Goal: Task Accomplishment & Management: Manage account settings

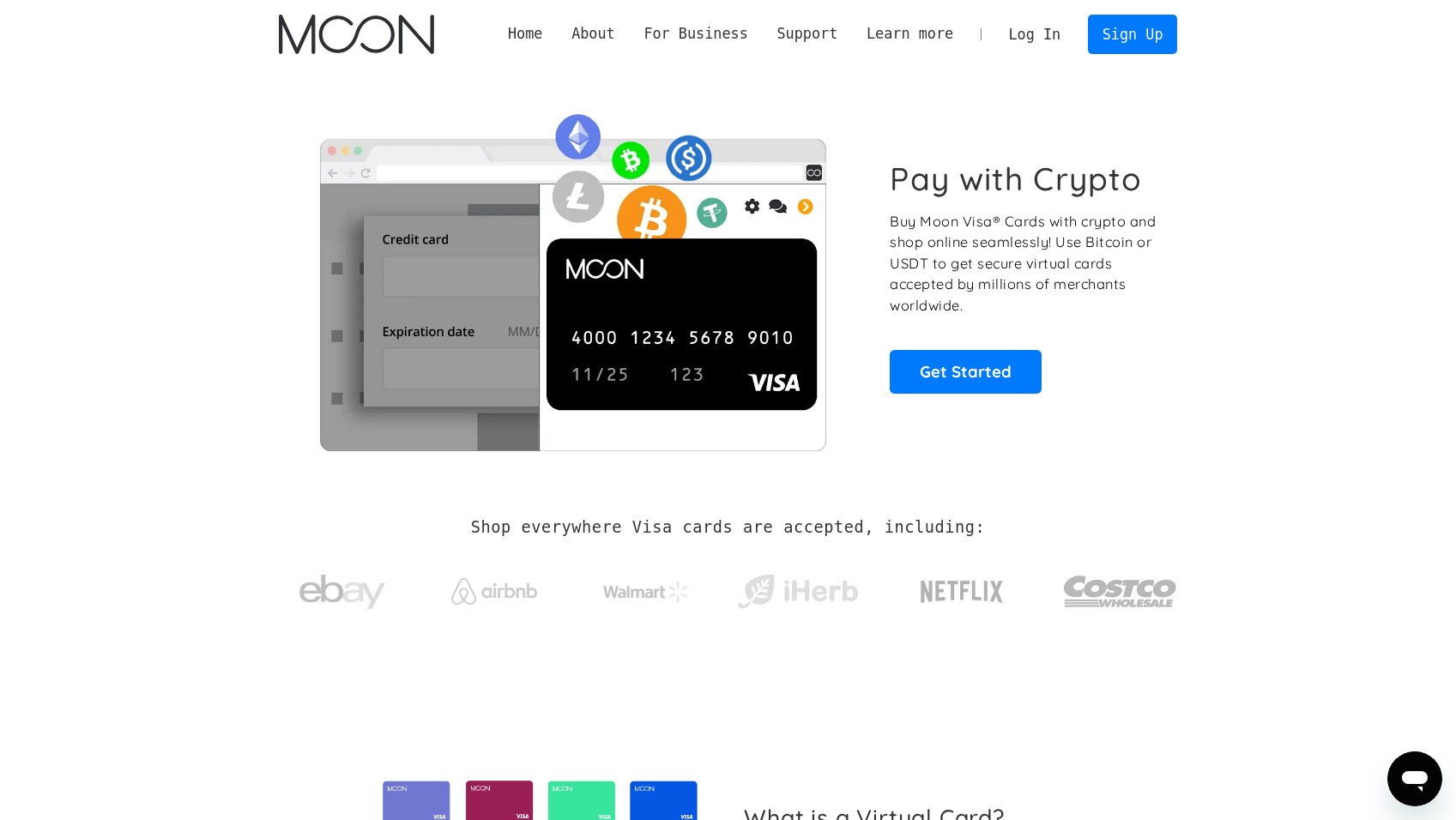
click at [1055, 34] on link "Log In" at bounding box center [1034, 34] width 81 height 37
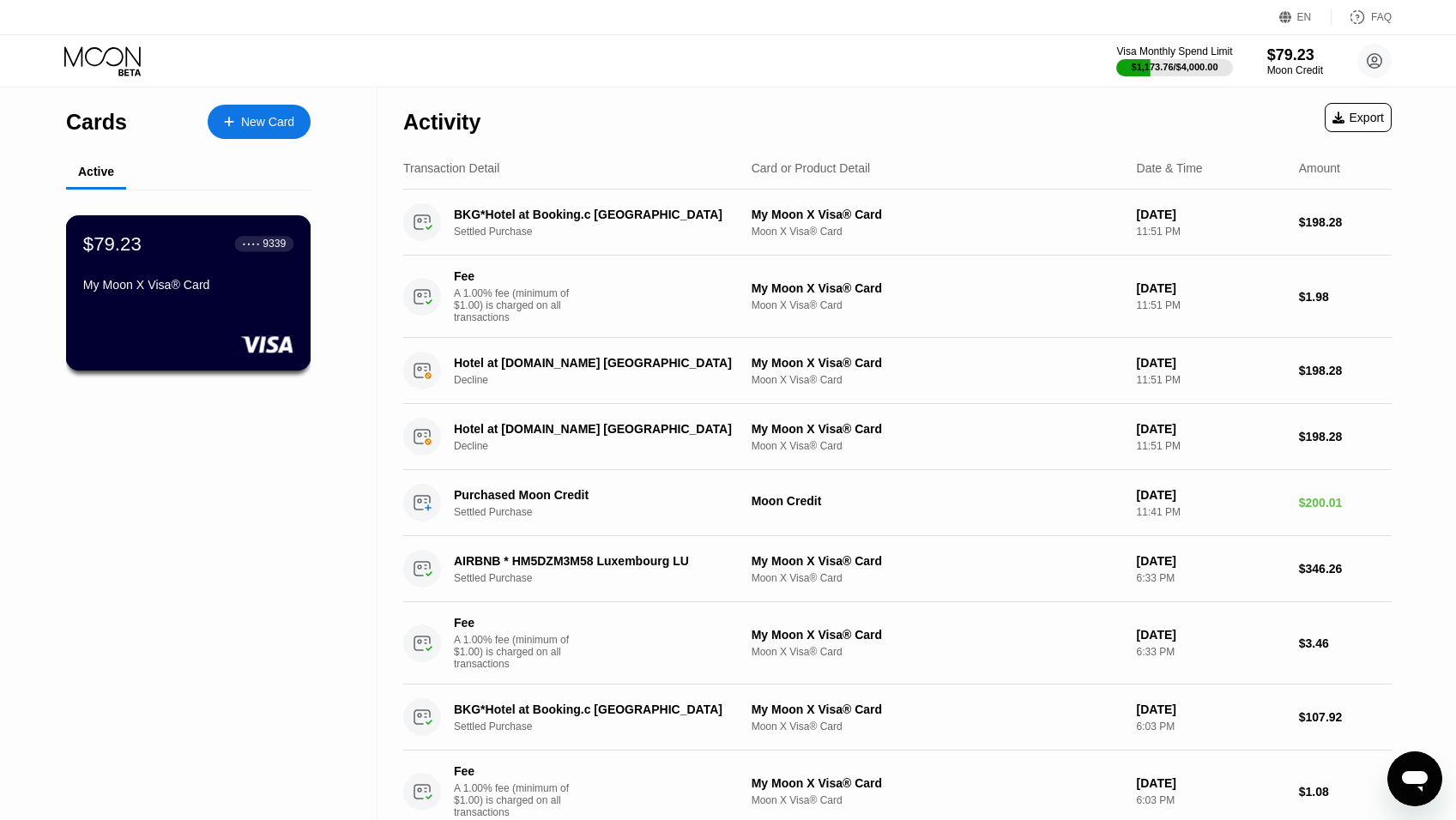
click at [182, 292] on div "My Moon X Visa® Card" at bounding box center [188, 285] width 210 height 14
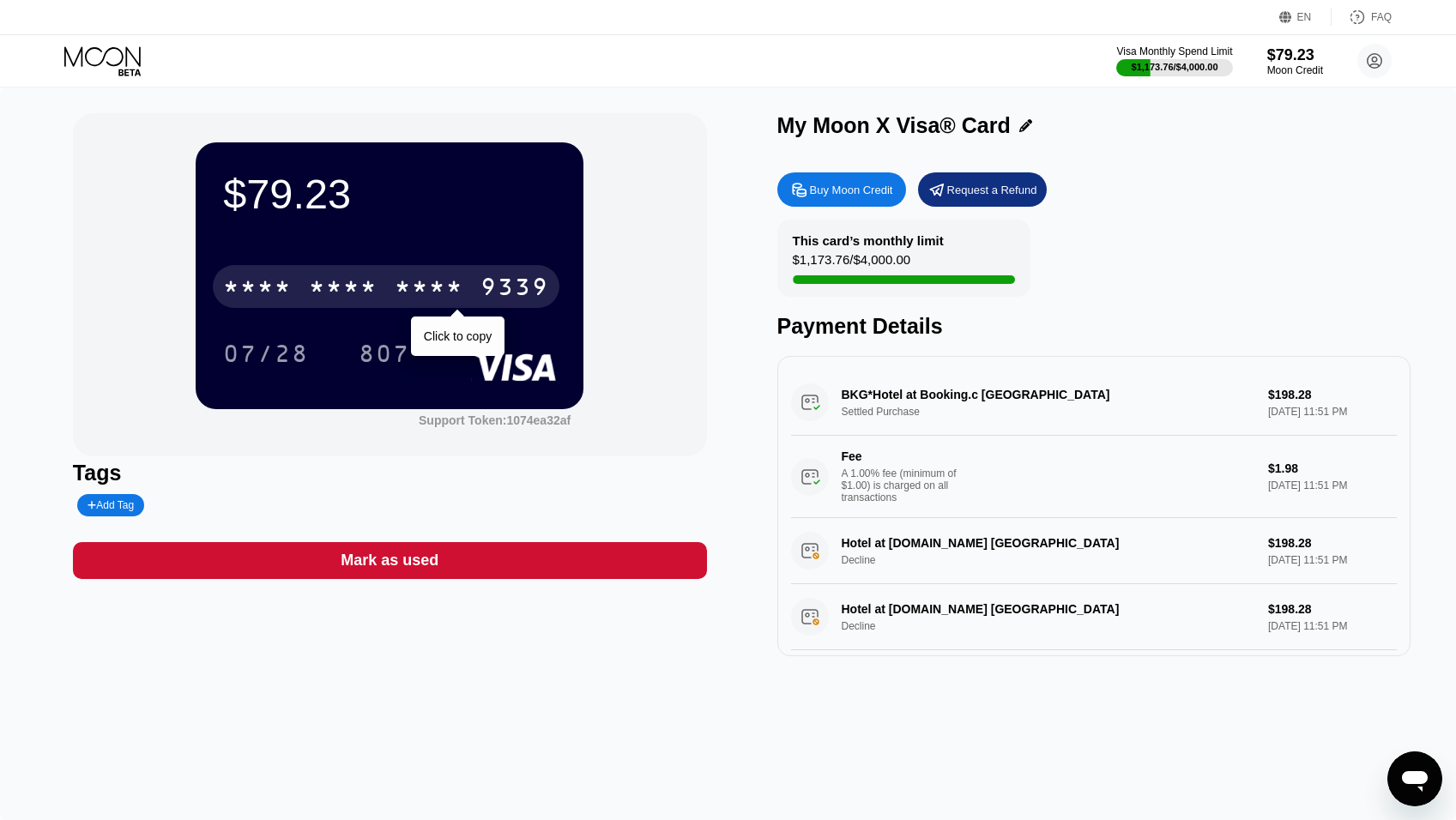
click at [394, 292] on div "* * * * * * * * * * * * 9339" at bounding box center [385, 285] width 346 height 43
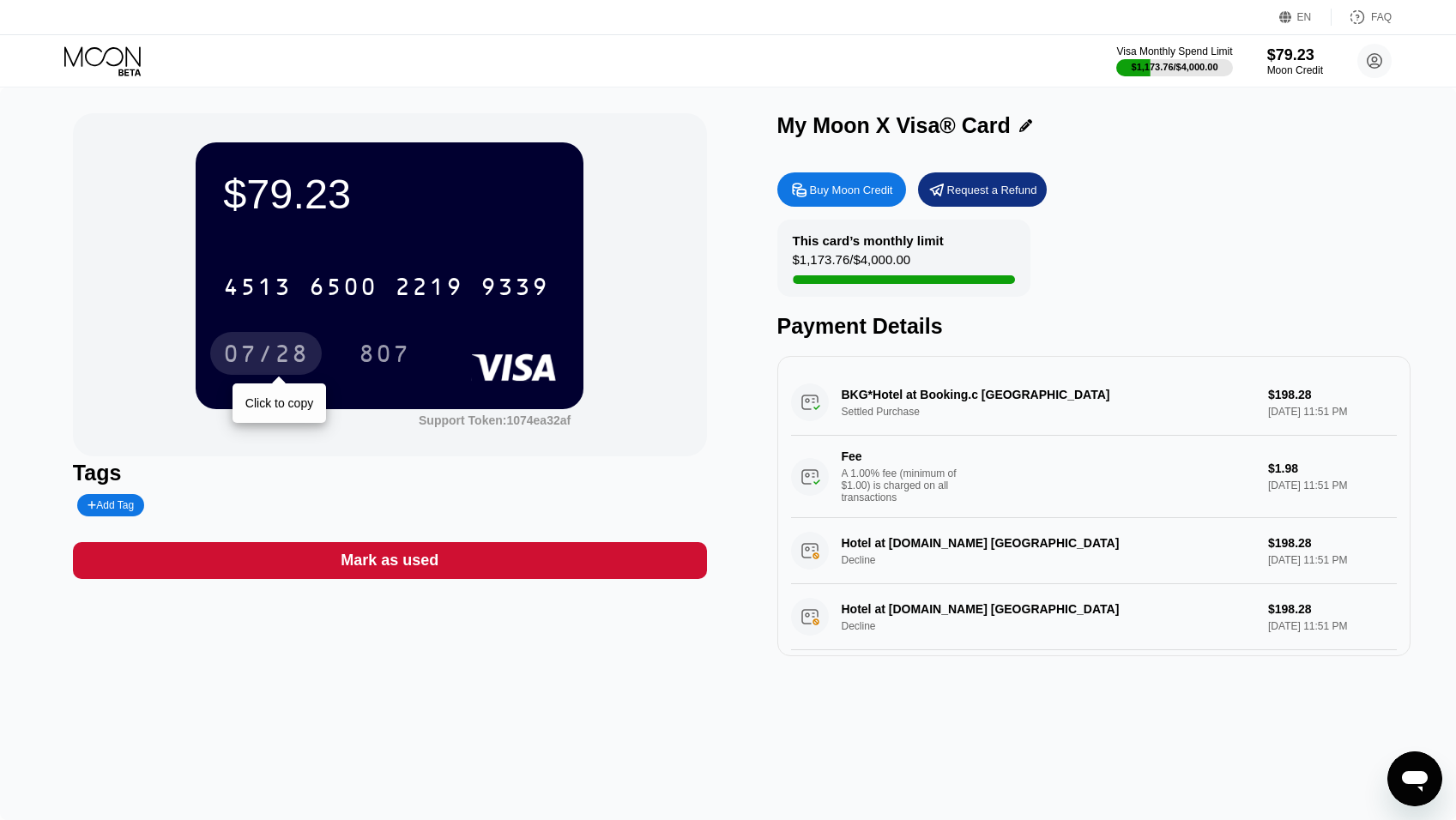
click at [264, 361] on div "07/28" at bounding box center [266, 356] width 86 height 28
